Goal: Transaction & Acquisition: Purchase product/service

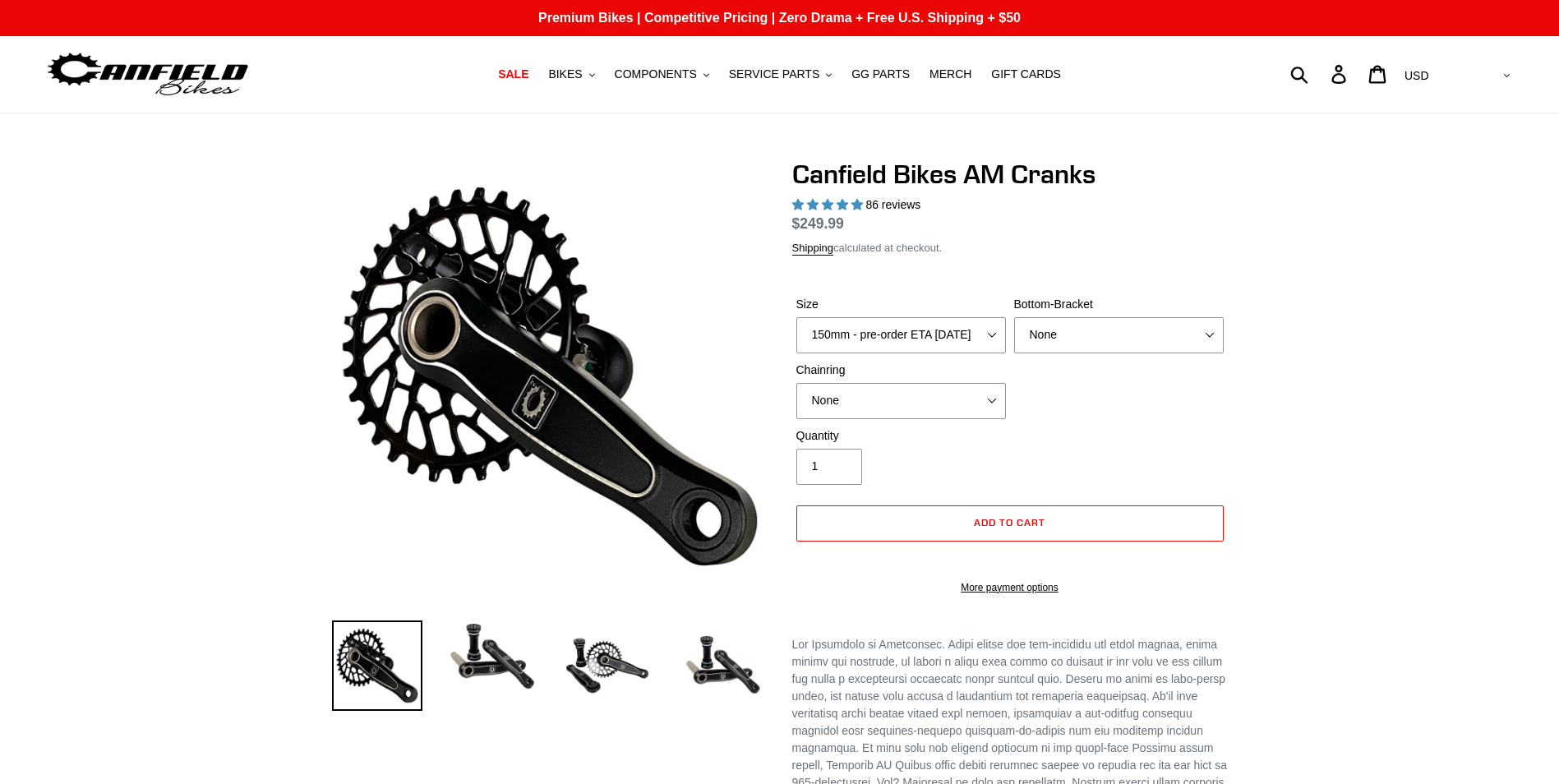
select select "highest-rating"
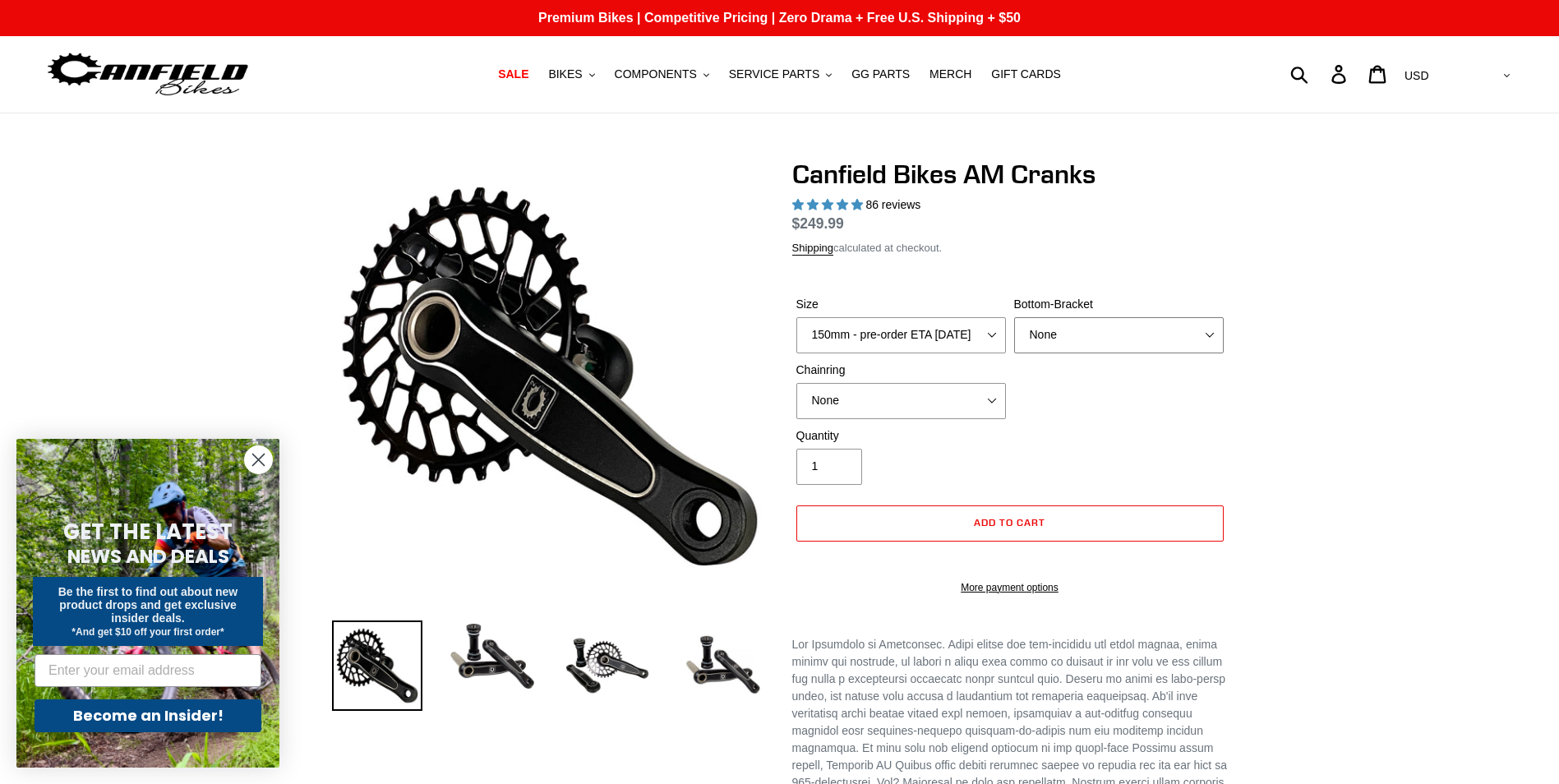
click at [1211, 333] on select "None BSA Threaded 68/73mm Press Fit PF92" at bounding box center [1119, 335] width 210 height 36
click at [1000, 393] on select "None 30t Round (Boost 148) 30t Oval (Boost 148) 32t Round (Boost 148) 32t Oval …" at bounding box center [901, 400] width 210 height 36
click at [796, 383] on select "None 30t Round (Boost 148) 30t Oval (Boost 148) 32t Round (Boost 148) 32t Oval …" at bounding box center [901, 400] width 210 height 36
click at [996, 397] on select "None 30t Round (Boost 148) 30t Oval (Boost 148) 32t Round (Boost 148) 32t Oval …" at bounding box center [901, 400] width 210 height 36
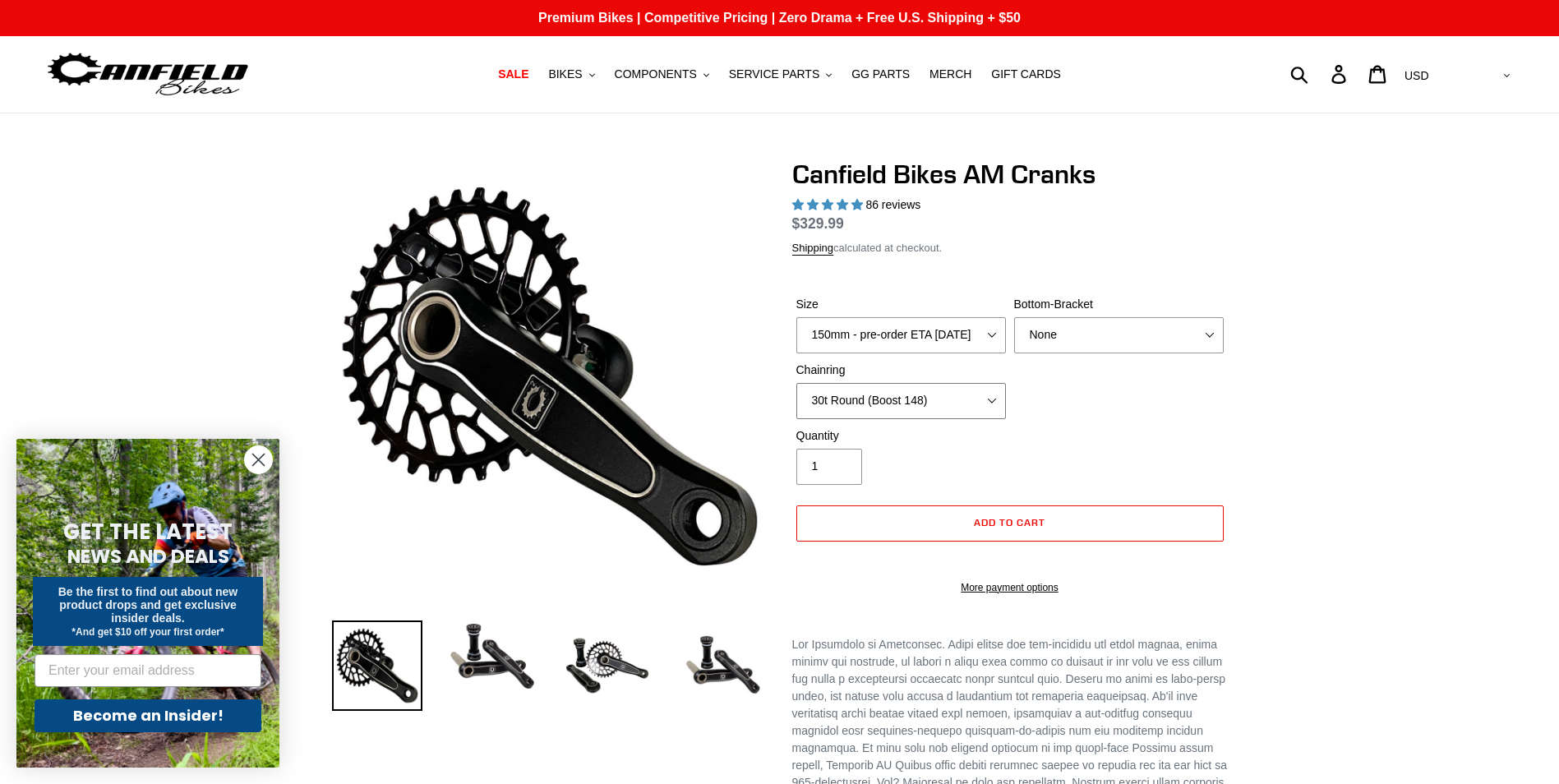
select select "None"
click at [796, 383] on select "None 30t Round (Boost 148) 30t Oval (Boost 148) 32t Round (Boost 148) 32t Oval …" at bounding box center [901, 400] width 210 height 36
click at [663, 72] on span "COMPONENTS" at bounding box center [656, 74] width 82 height 14
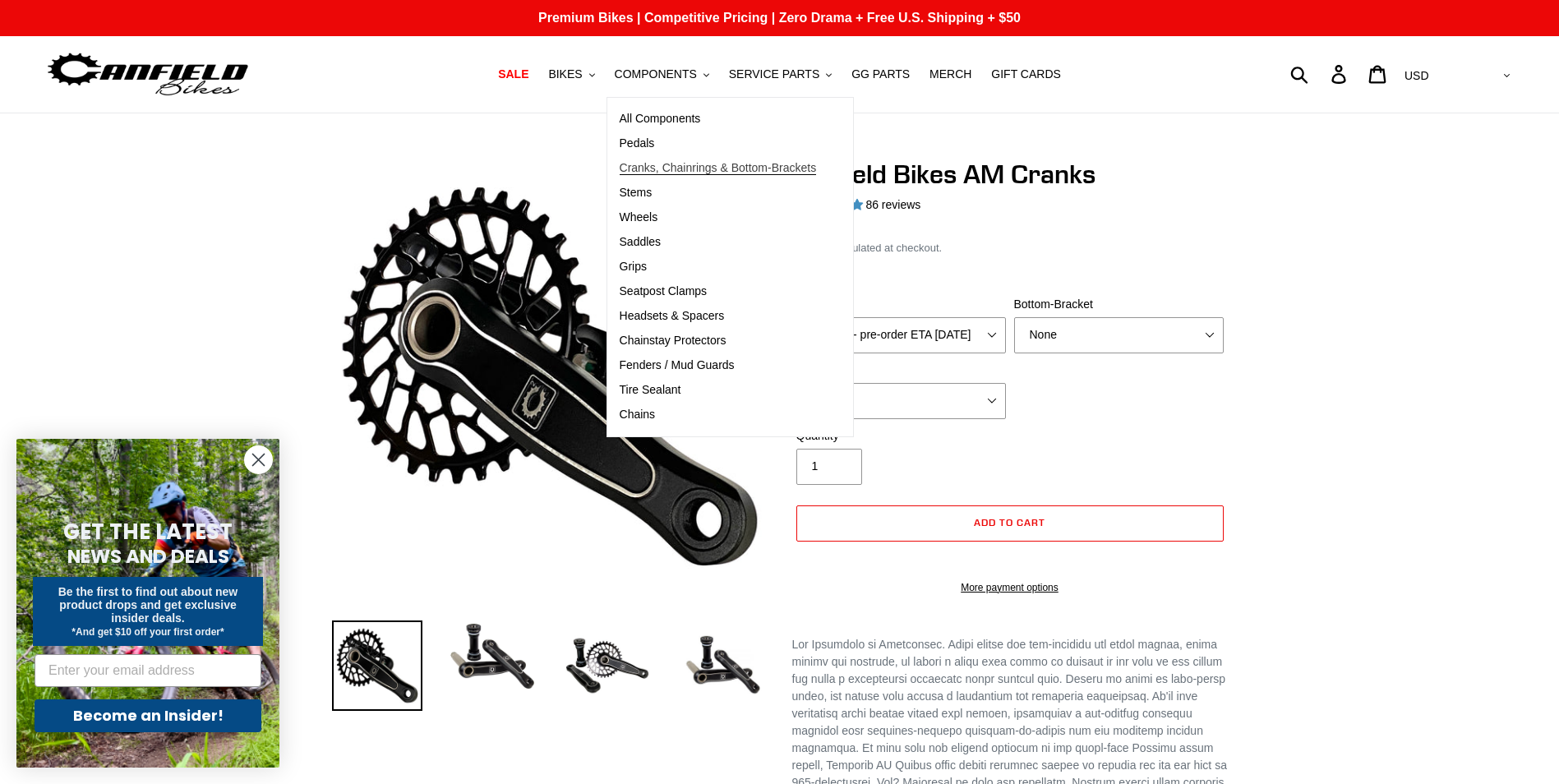
click at [685, 166] on span "Cranks, Chainrings & Bottom-Brackets" at bounding box center [718, 167] width 197 height 14
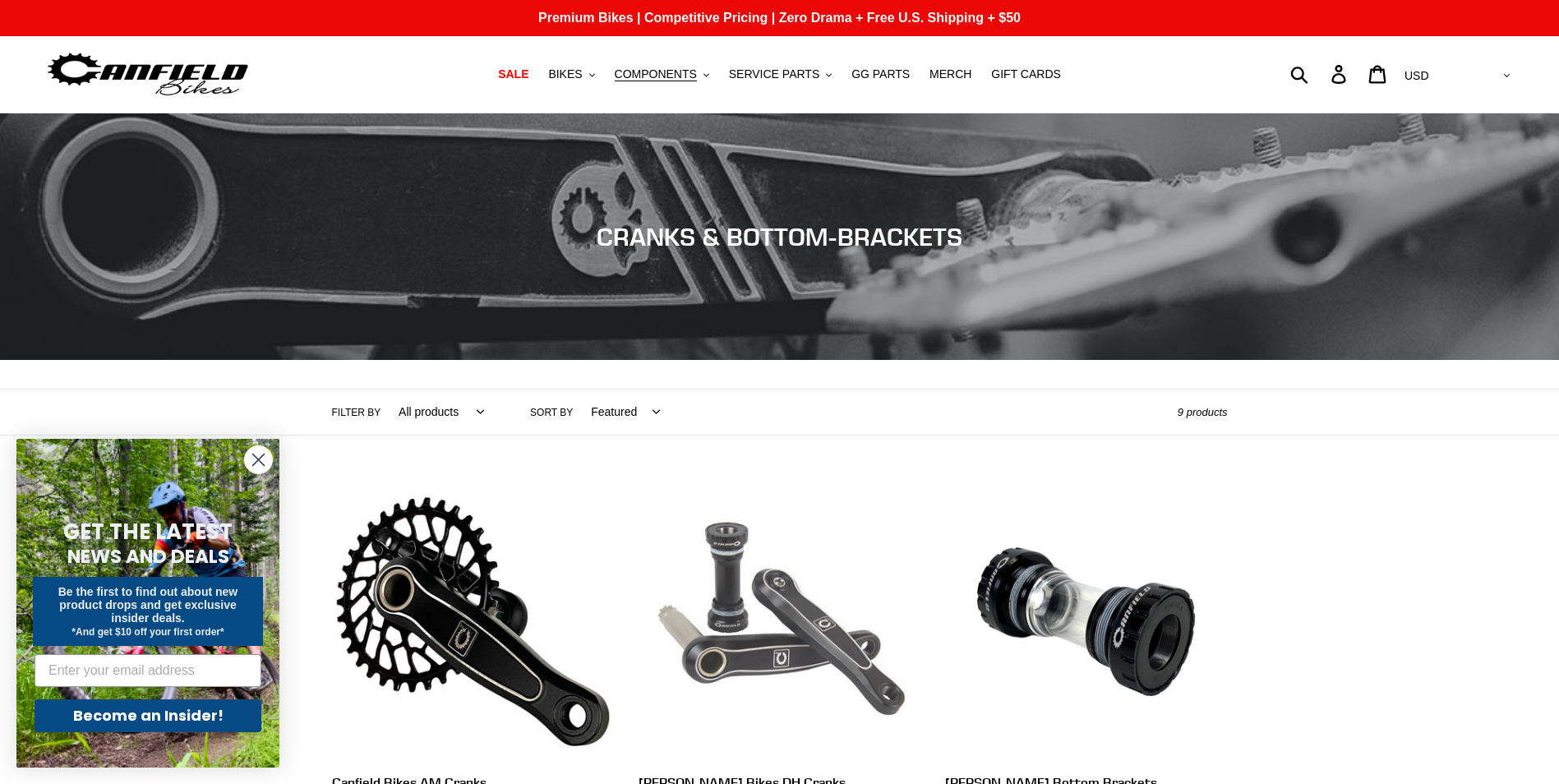
scroll to position [384, 0]
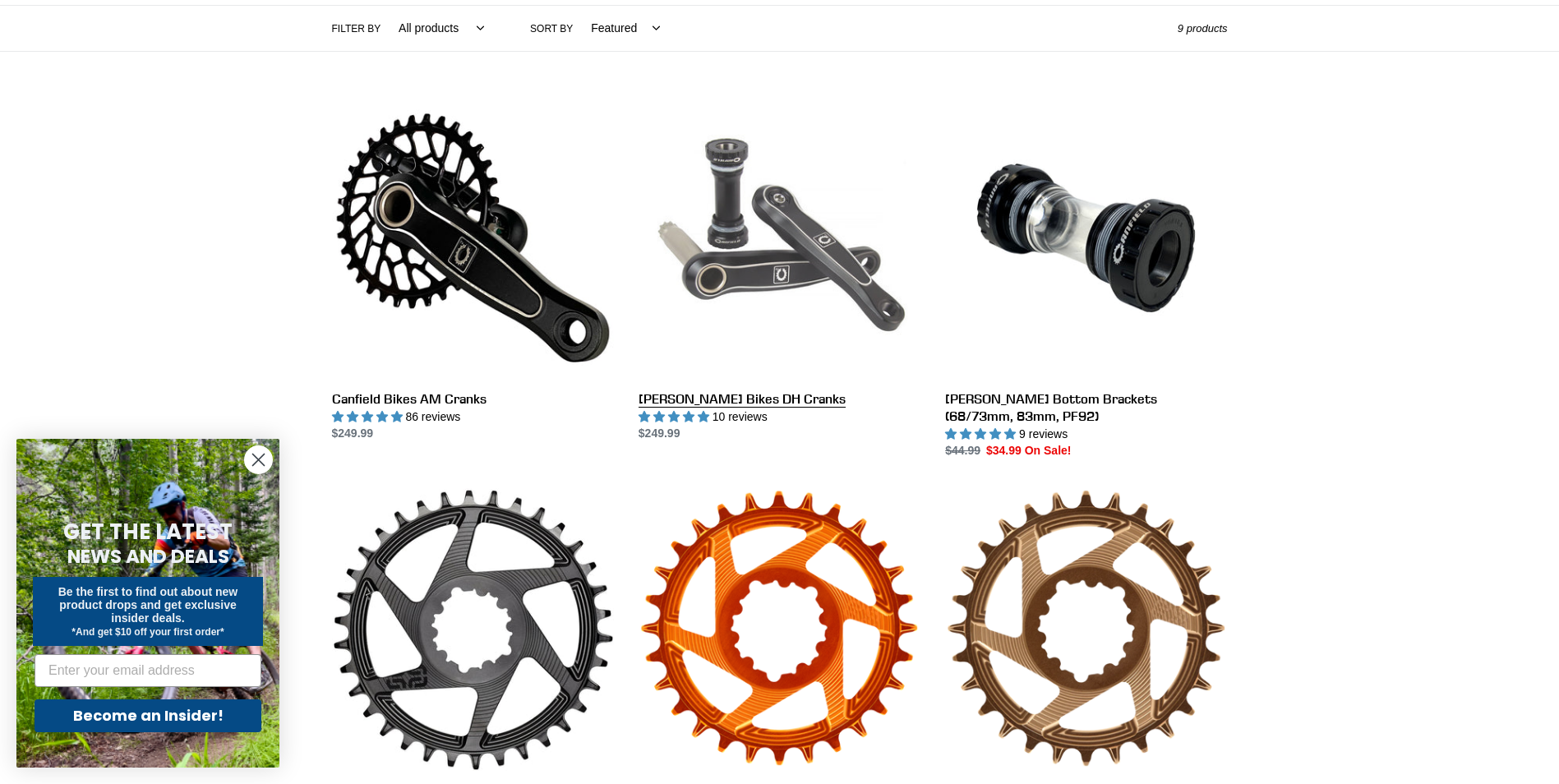
click at [720, 395] on link "[PERSON_NAME] Bikes DH Cranks" at bounding box center [779, 270] width 282 height 346
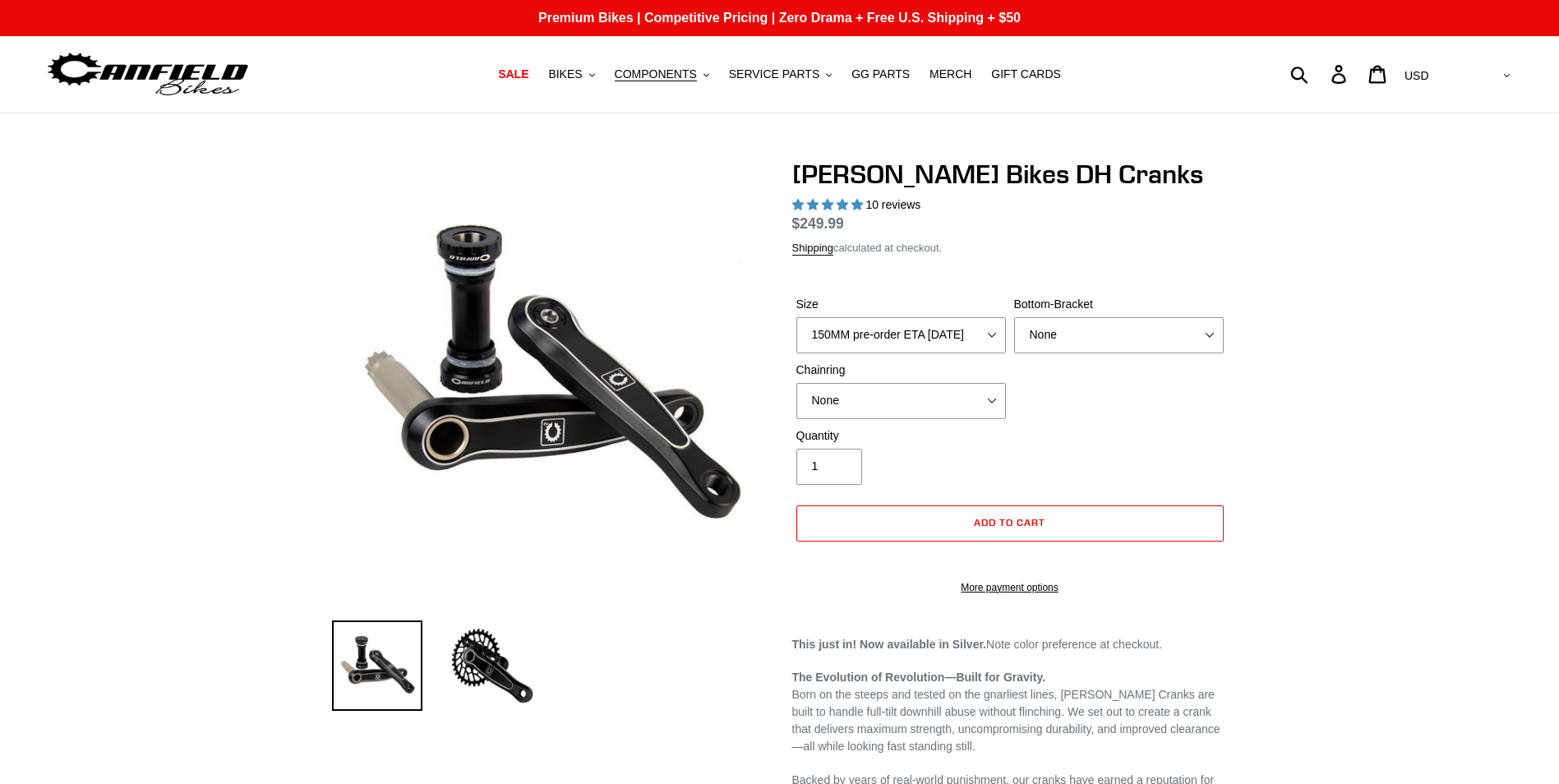
select select "highest-rating"
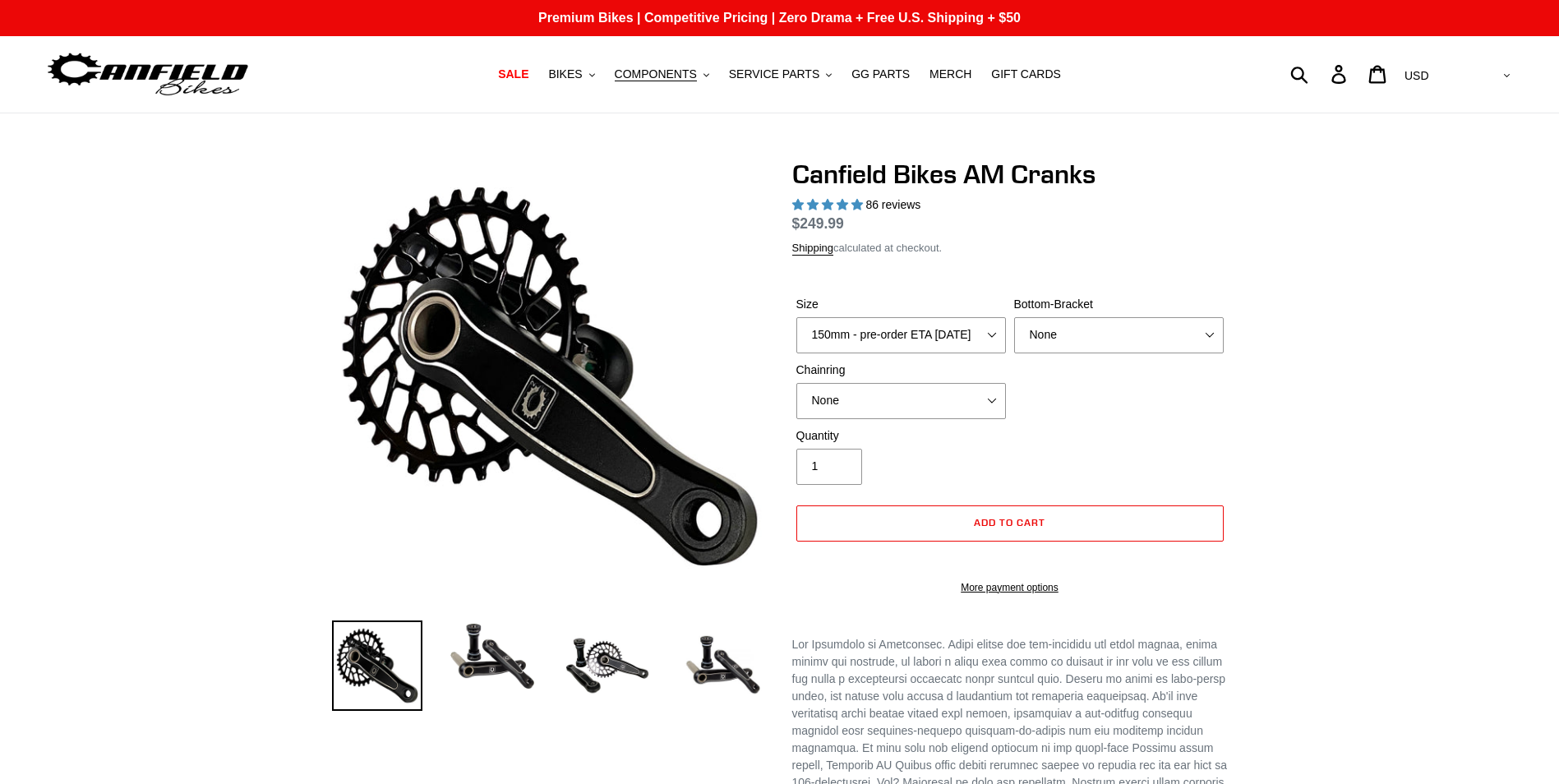
select select "highest-rating"
